Goal: Find specific page/section: Find specific page/section

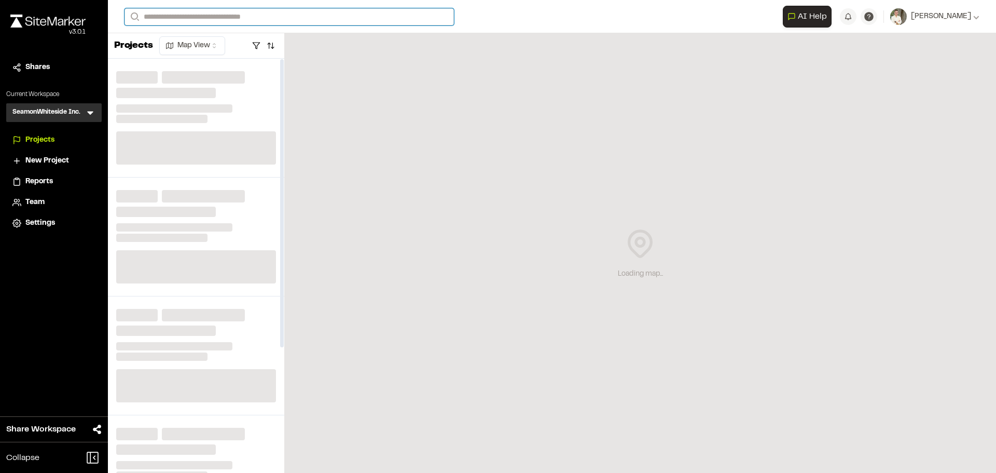
click at [245, 15] on input "Search" at bounding box center [289, 16] width 329 height 17
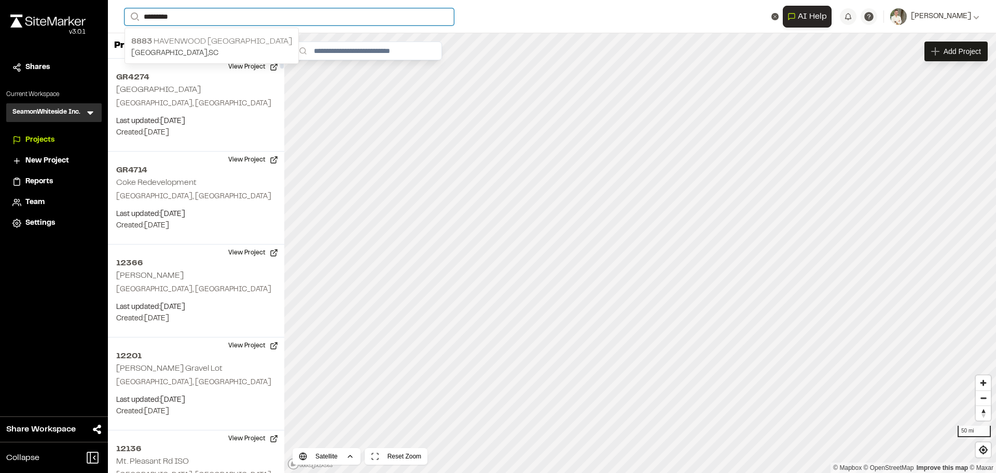
type input "*********"
click at [236, 35] on p "[STREET_ADDRESS]" at bounding box center [211, 41] width 161 height 12
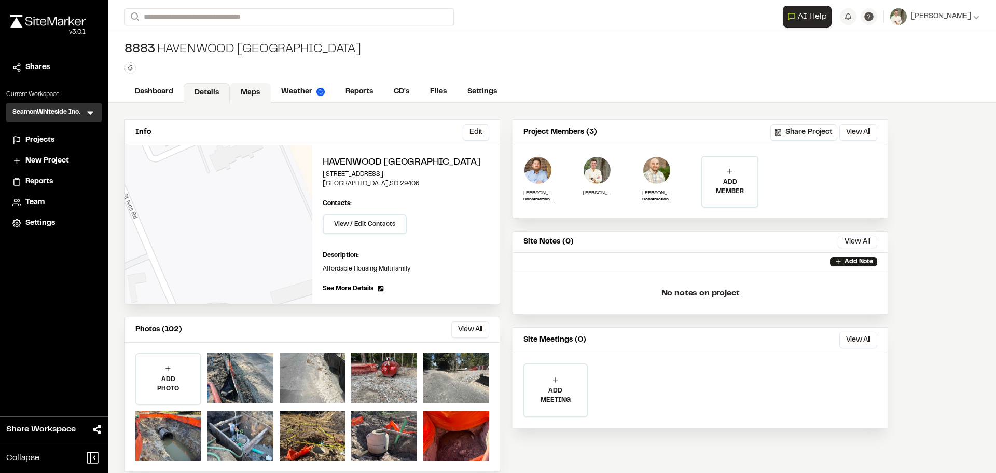
click at [242, 93] on link "Maps" at bounding box center [250, 93] width 41 height 20
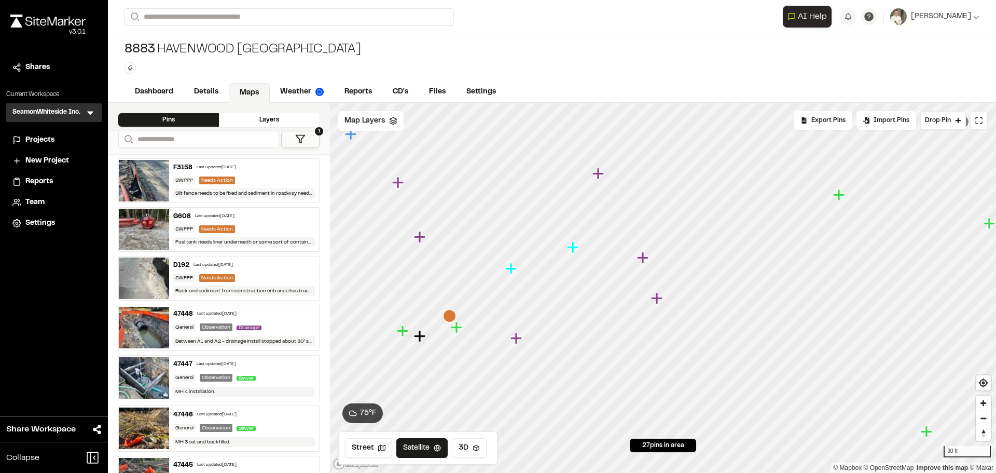
click at [515, 339] on icon "Map marker" at bounding box center [515, 337] width 11 height 11
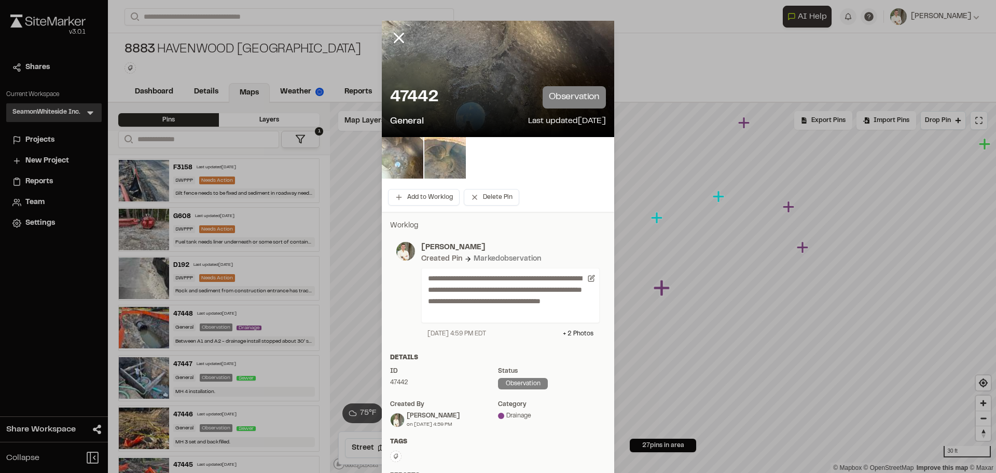
click at [410, 156] on img at bounding box center [403, 158] width 42 height 42
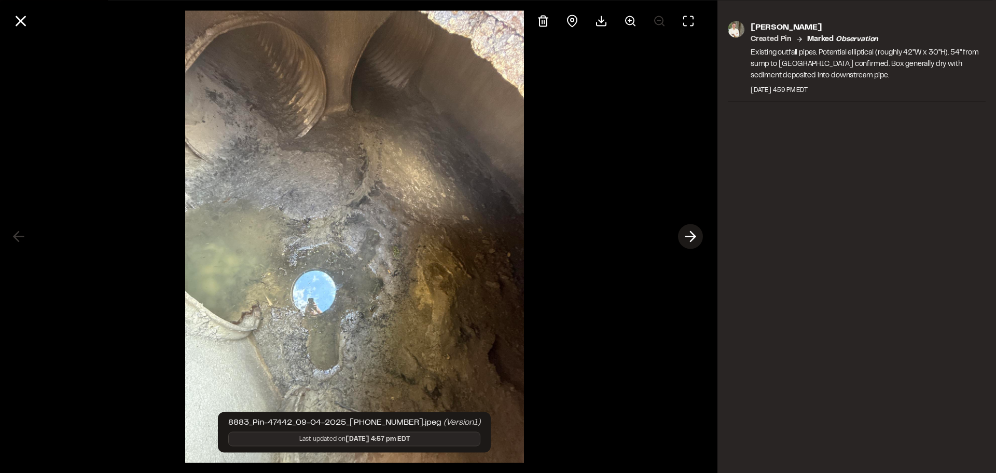
click at [689, 234] on icon at bounding box center [690, 237] width 17 height 18
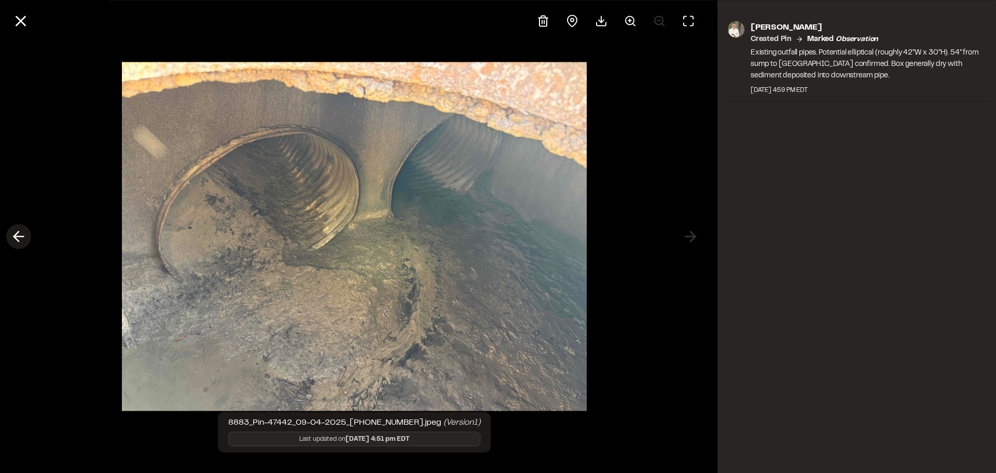
click at [22, 231] on icon at bounding box center [18, 237] width 17 height 18
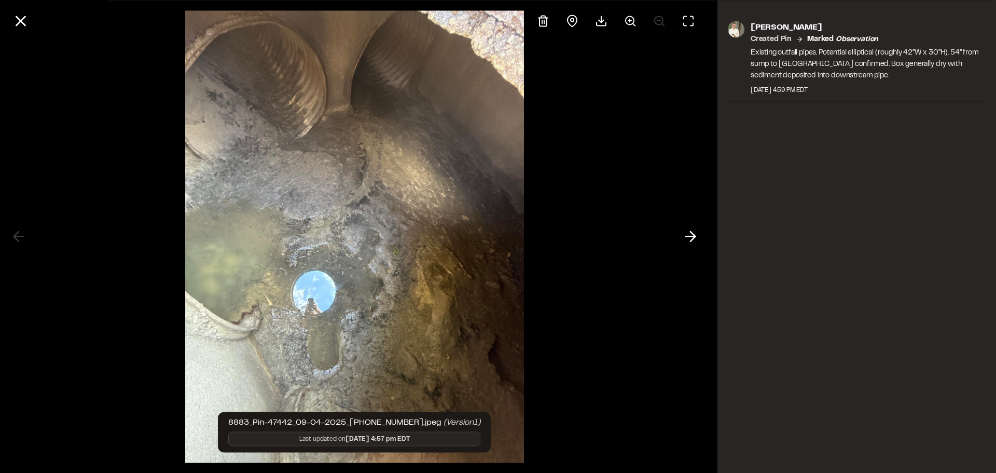
click at [461, 243] on img at bounding box center [354, 236] width 339 height 473
click at [444, 184] on img at bounding box center [354, 236] width 339 height 473
click at [598, 19] on icon at bounding box center [601, 21] width 12 height 12
click at [21, 20] on line at bounding box center [21, 21] width 9 height 9
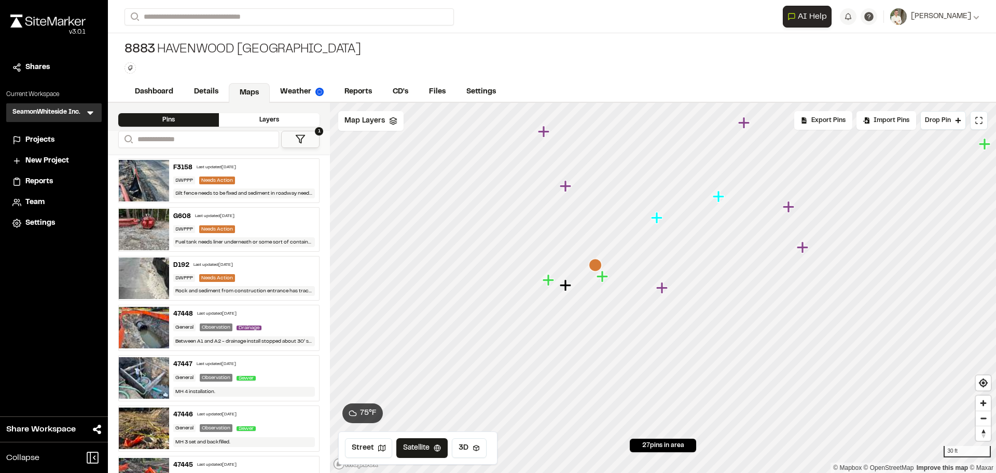
click at [808, 250] on icon "Map marker" at bounding box center [803, 247] width 13 height 13
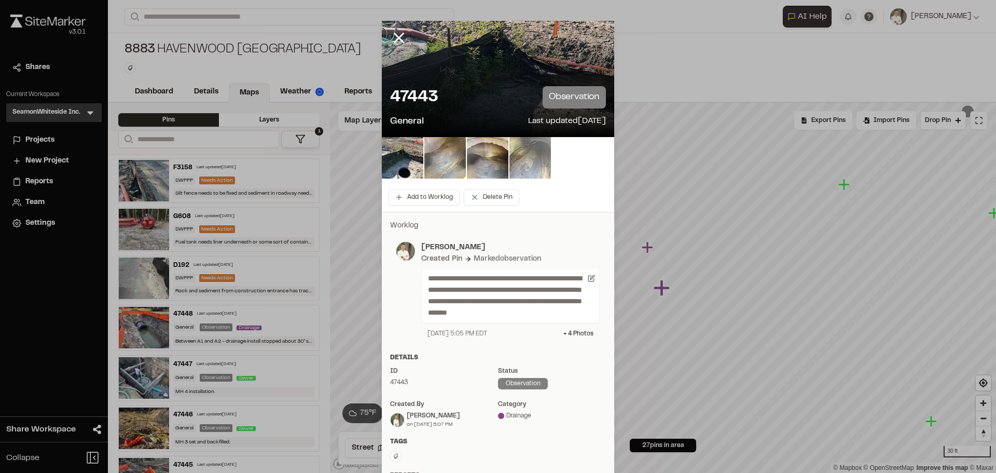
click at [437, 155] on img at bounding box center [445, 158] width 42 height 42
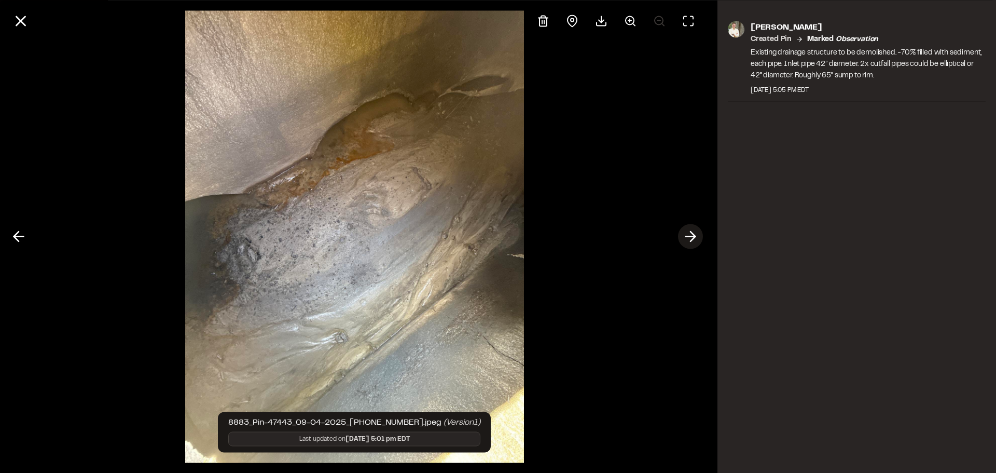
click at [695, 234] on icon at bounding box center [690, 237] width 17 height 18
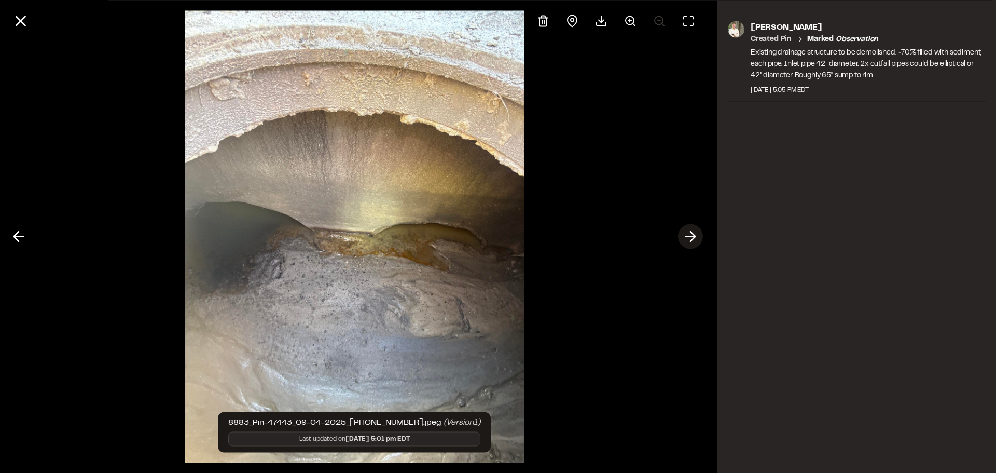
click at [695, 234] on icon at bounding box center [690, 237] width 17 height 18
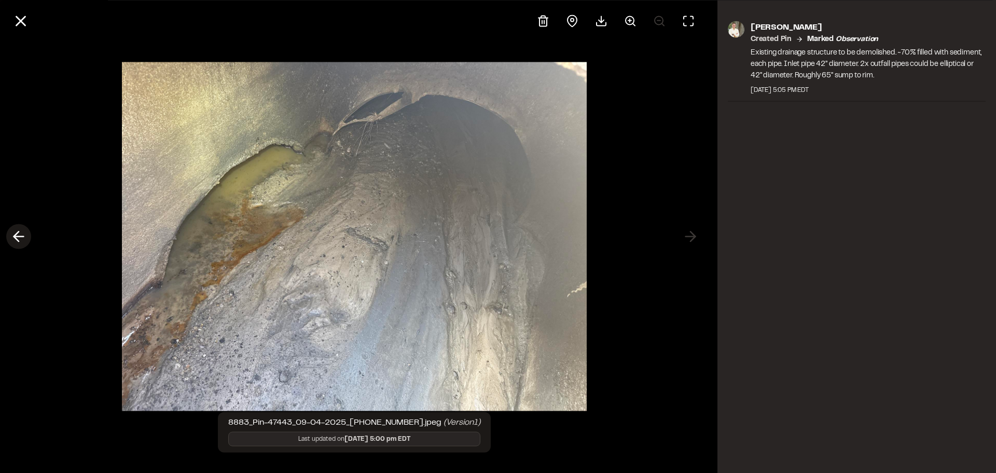
click at [24, 234] on icon at bounding box center [18, 237] width 17 height 18
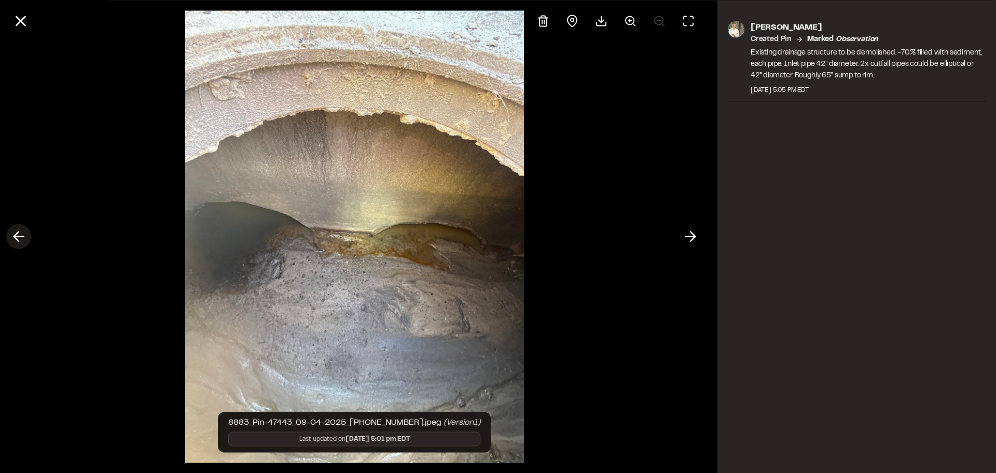
click at [24, 234] on icon at bounding box center [18, 237] width 17 height 18
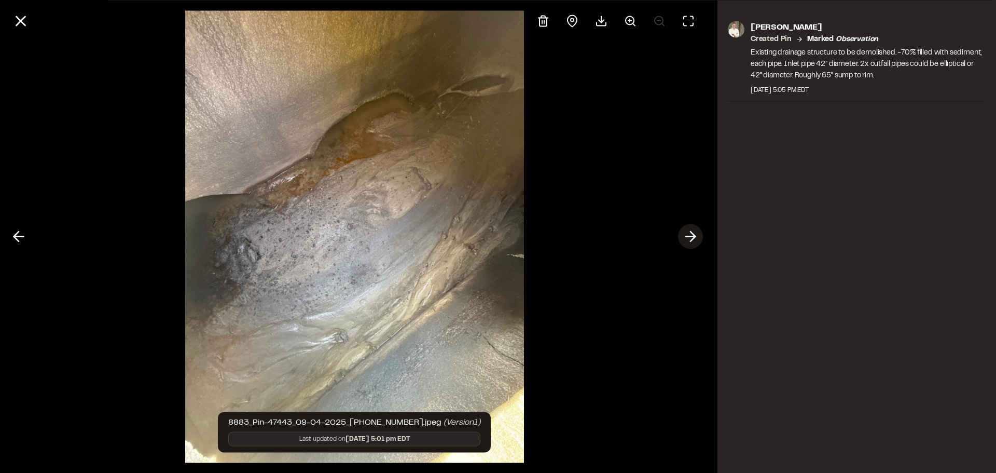
click at [689, 233] on icon at bounding box center [690, 237] width 17 height 18
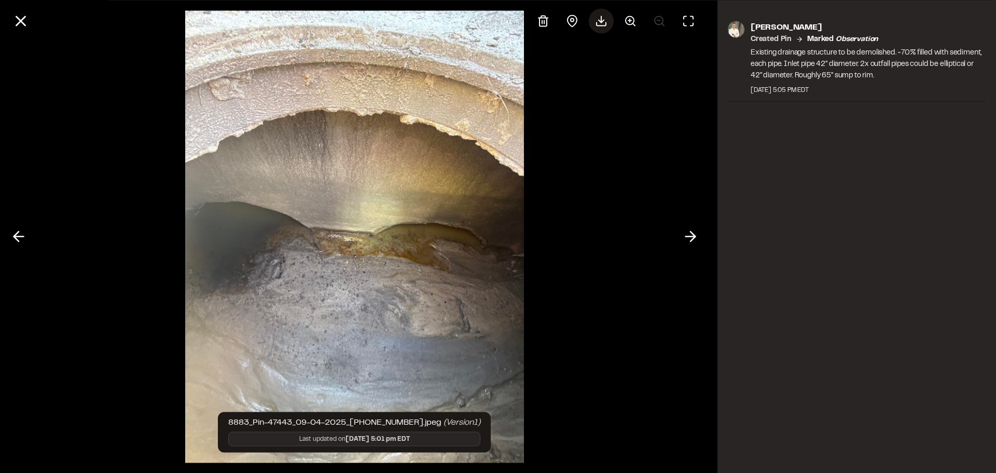
click at [593, 21] on div at bounding box center [601, 20] width 25 height 25
